Goal: Find specific page/section: Find specific page/section

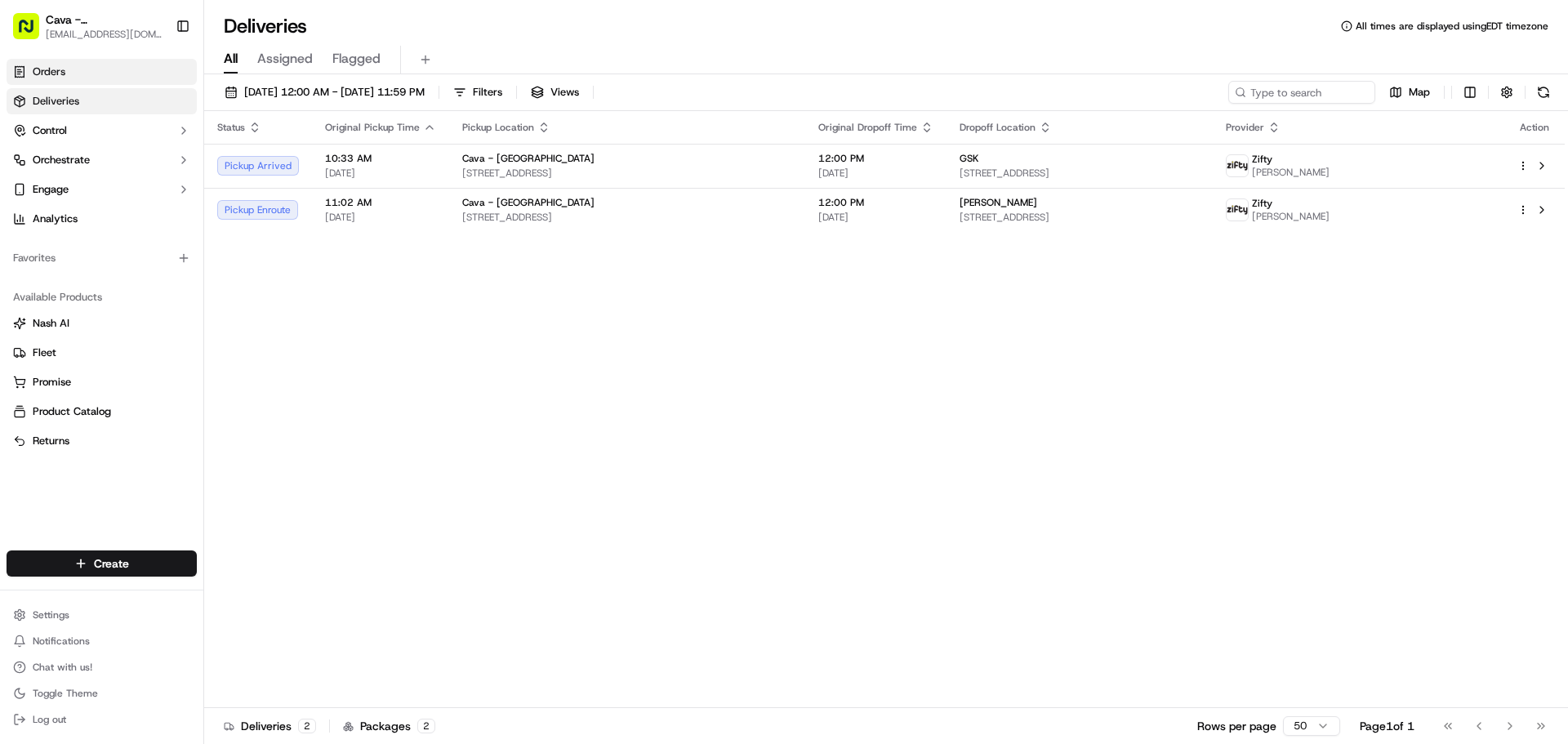
click at [19, 75] on icon at bounding box center [18, 75] width 3 height 0
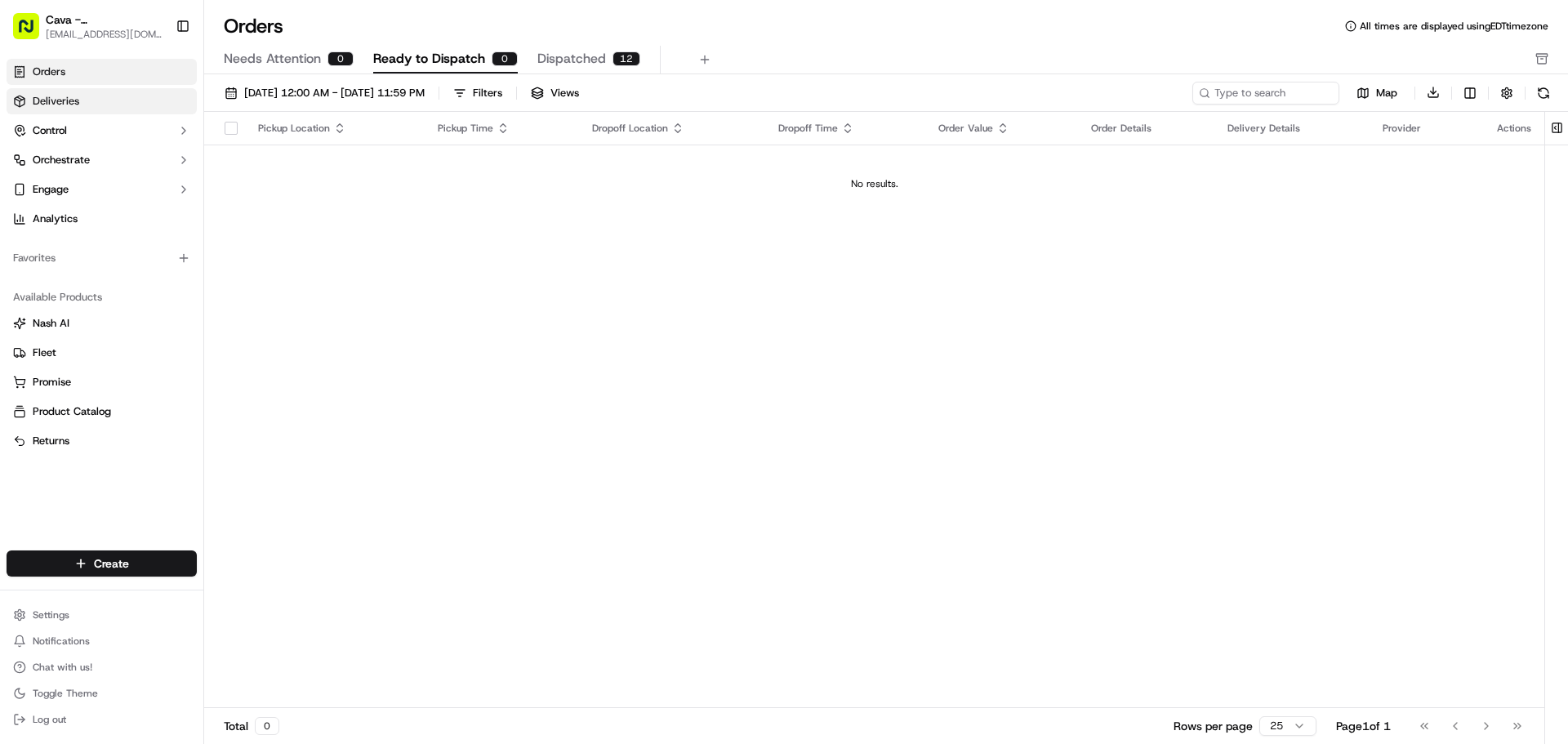
click at [83, 101] on link "Deliveries" at bounding box center [101, 101] width 190 height 26
